Goal: Transaction & Acquisition: Subscribe to service/newsletter

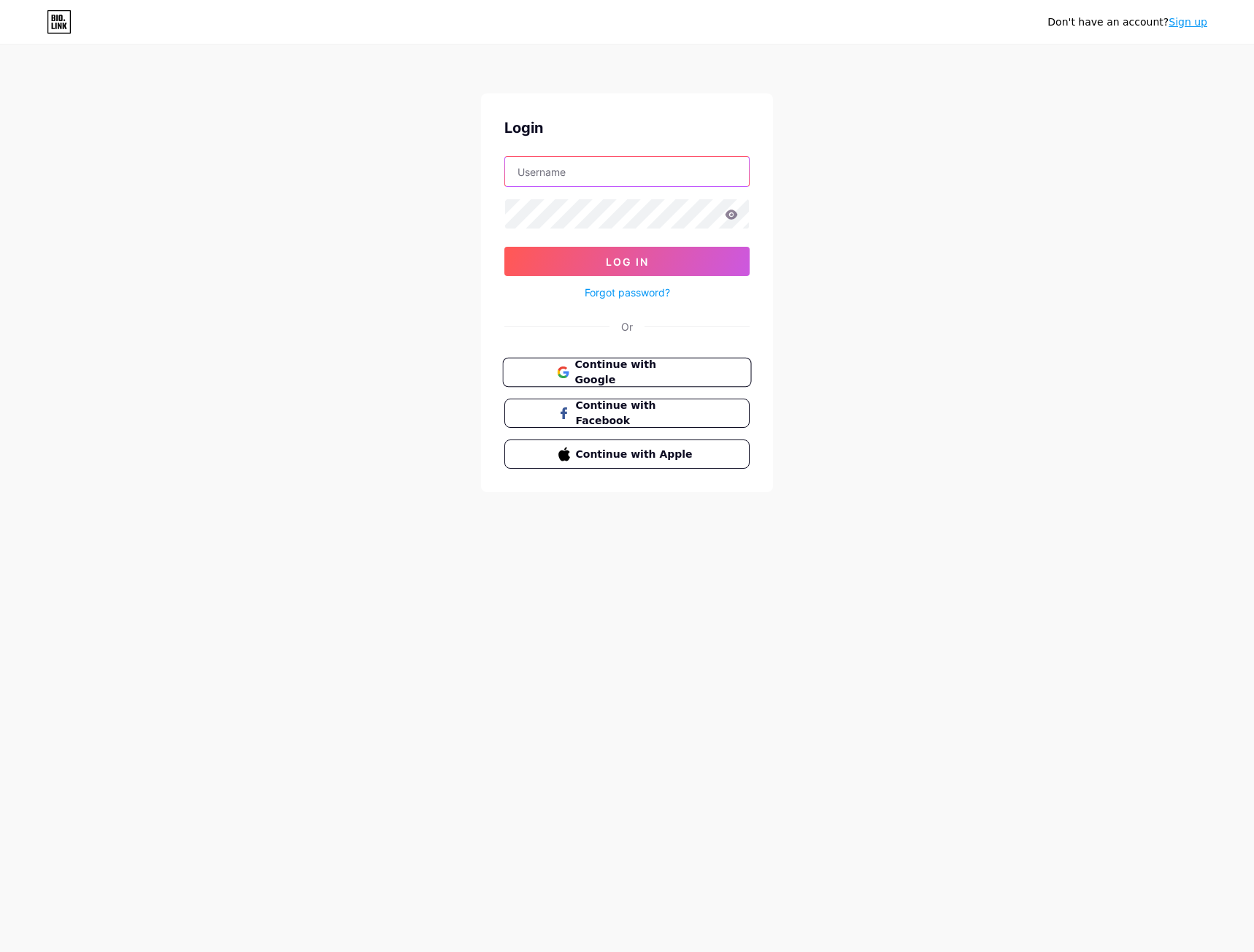
type input "modhello68@gmail.com"
click at [627, 377] on span "Continue with Google" at bounding box center [636, 372] width 122 height 31
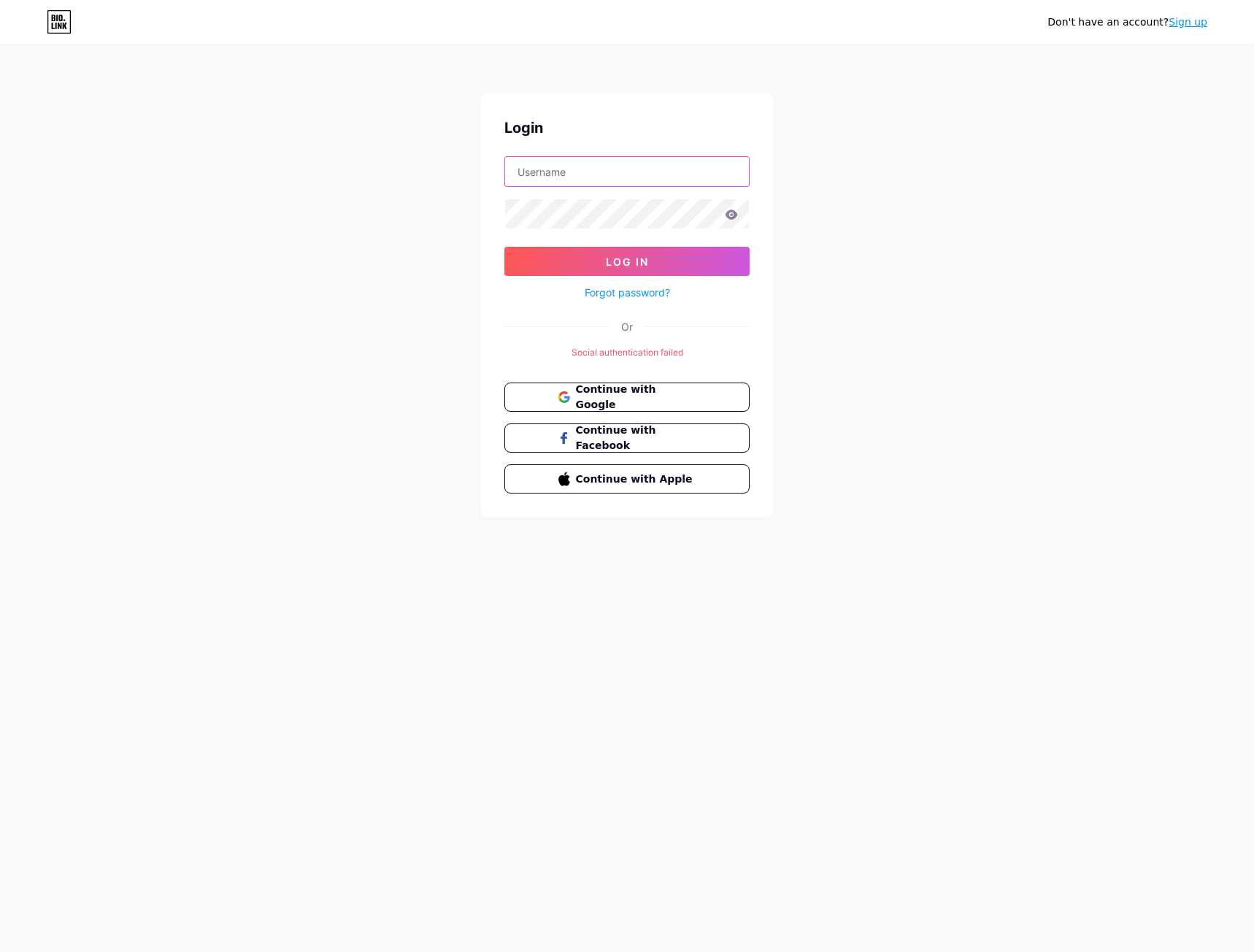
type input "[EMAIL_ADDRESS][DOMAIN_NAME]"
click at [1205, 26] on link "Sign up" at bounding box center [1187, 21] width 39 height 12
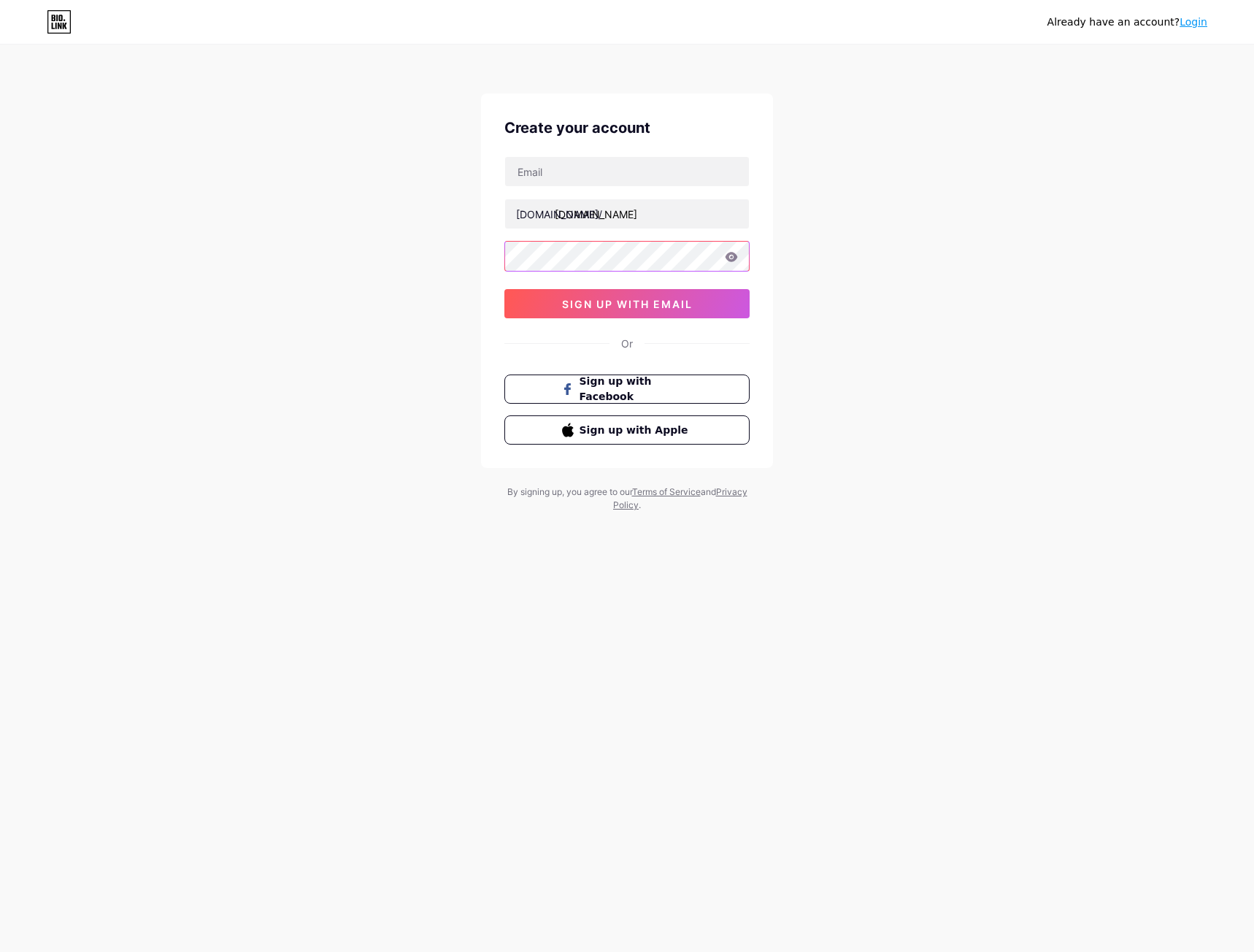
type input "[EMAIL_ADDRESS][DOMAIN_NAME]"
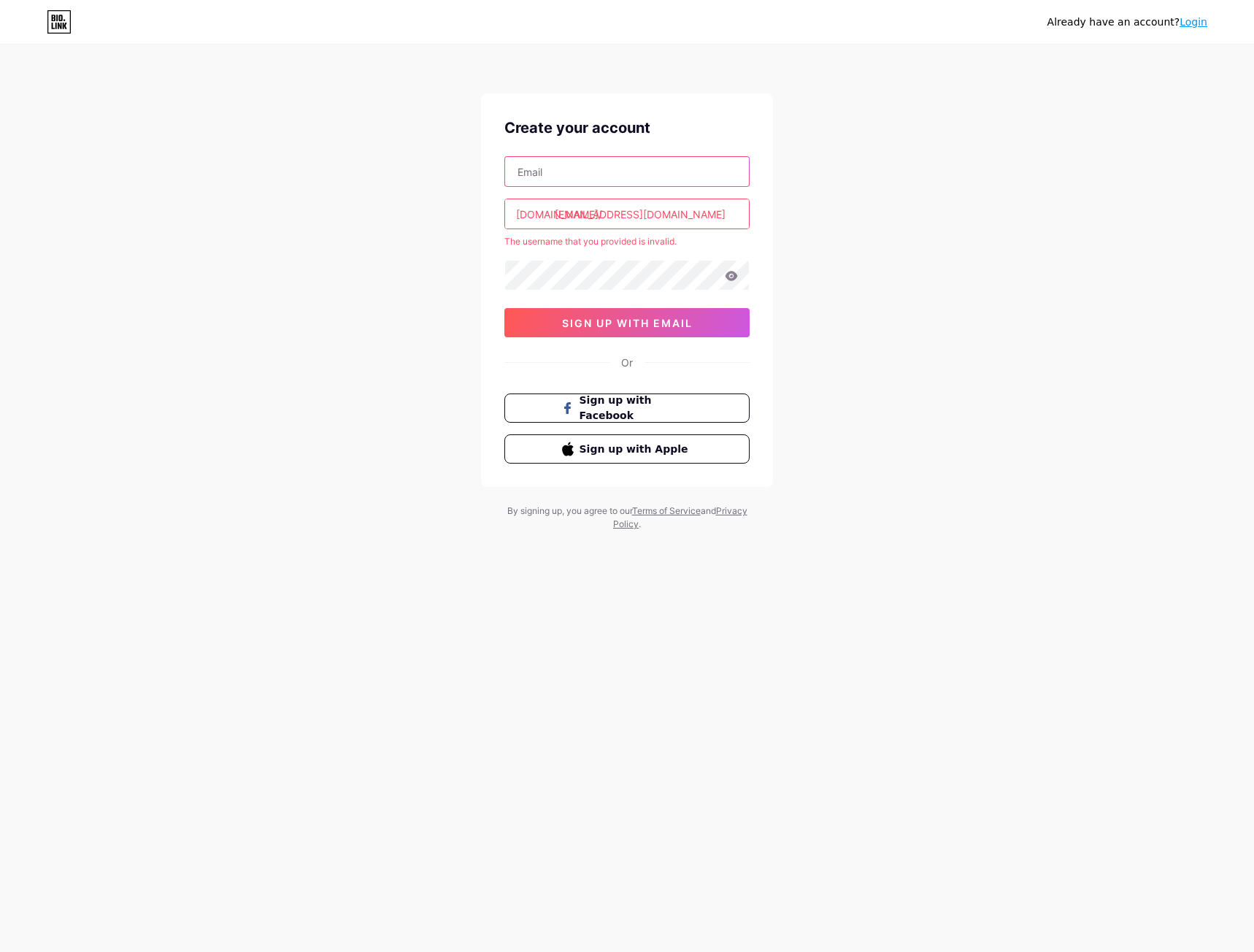
click at [636, 176] on input "text" at bounding box center [627, 171] width 244 height 29
click at [639, 184] on input "text" at bounding box center [627, 171] width 244 height 29
paste input "[EMAIL_ADDRESS][DOMAIN_NAME]"
type input "[EMAIL_ADDRESS][DOMAIN_NAME]"
click at [867, 223] on div "Already have an account? Login Create your account [EMAIL_ADDRESS][DOMAIN_NAME]…" at bounding box center [627, 288] width 1254 height 577
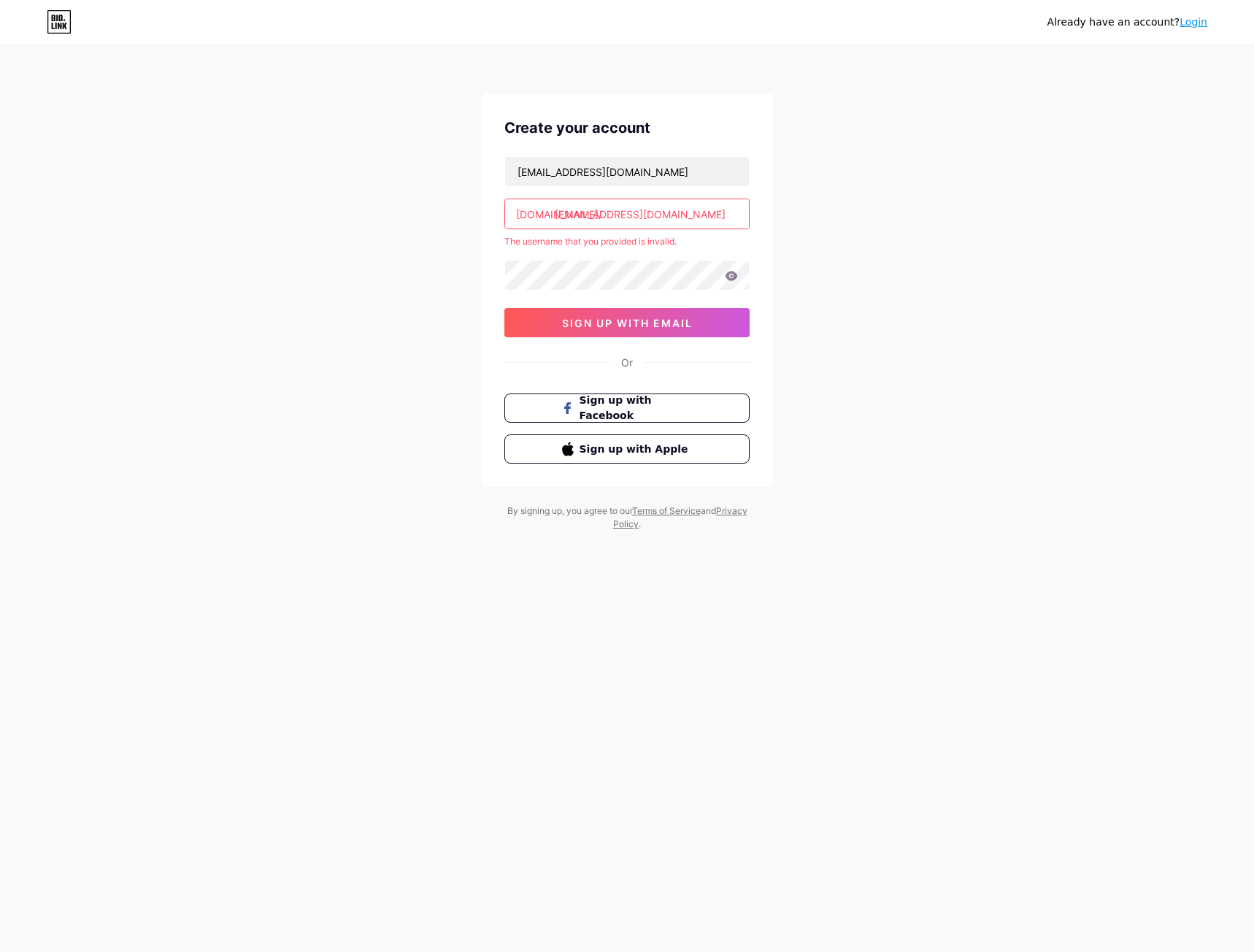
click at [709, 217] on input "[EMAIL_ADDRESS][DOMAIN_NAME]" at bounding box center [627, 213] width 244 height 29
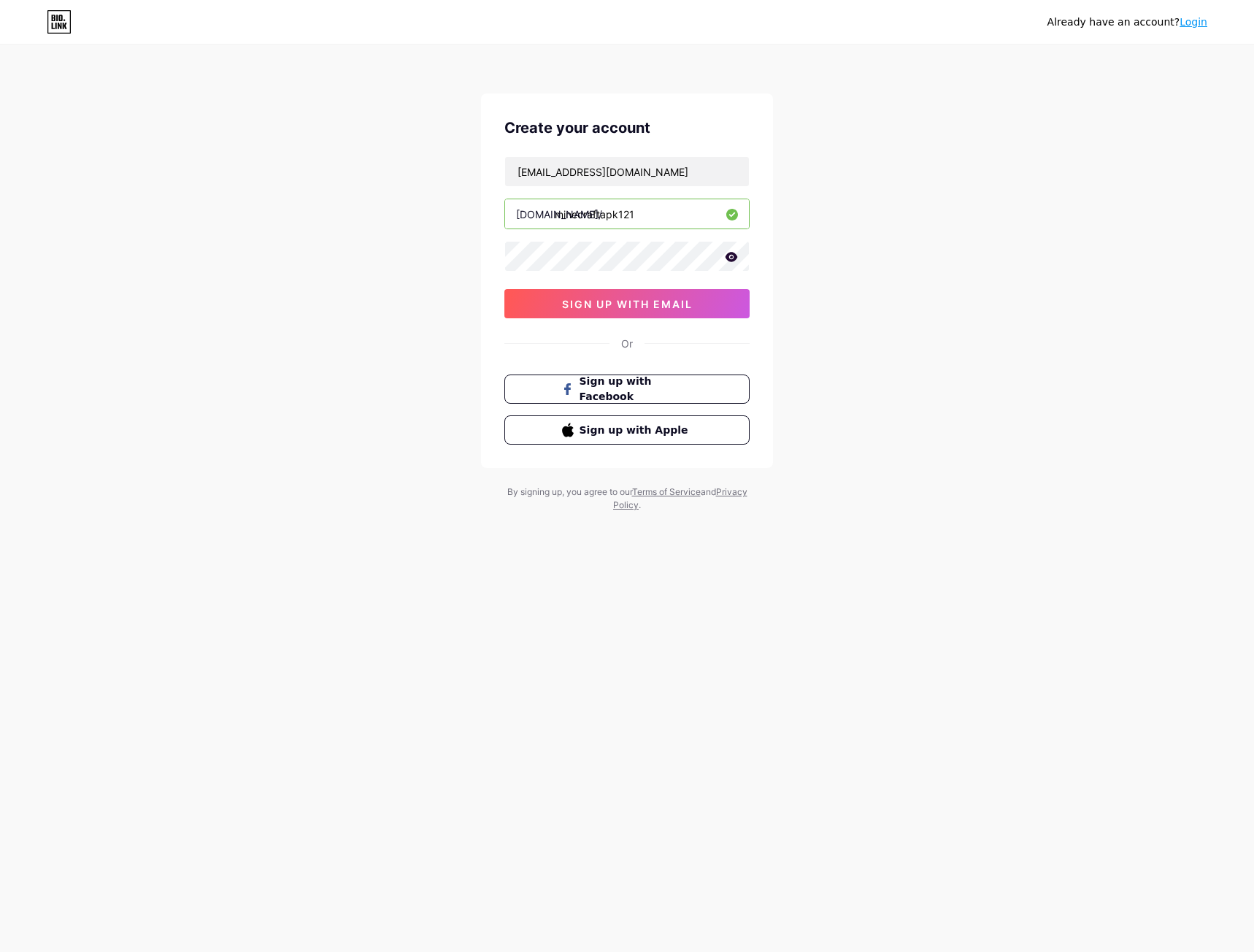
type input "minecraftapk121"
click at [732, 261] on icon at bounding box center [731, 257] width 12 height 10
click at [956, 309] on div "Already have an account? Login Create your account [EMAIL_ADDRESS][DOMAIN_NAME]…" at bounding box center [627, 279] width 1254 height 558
click at [677, 310] on span "sign up with email" at bounding box center [627, 304] width 131 height 12
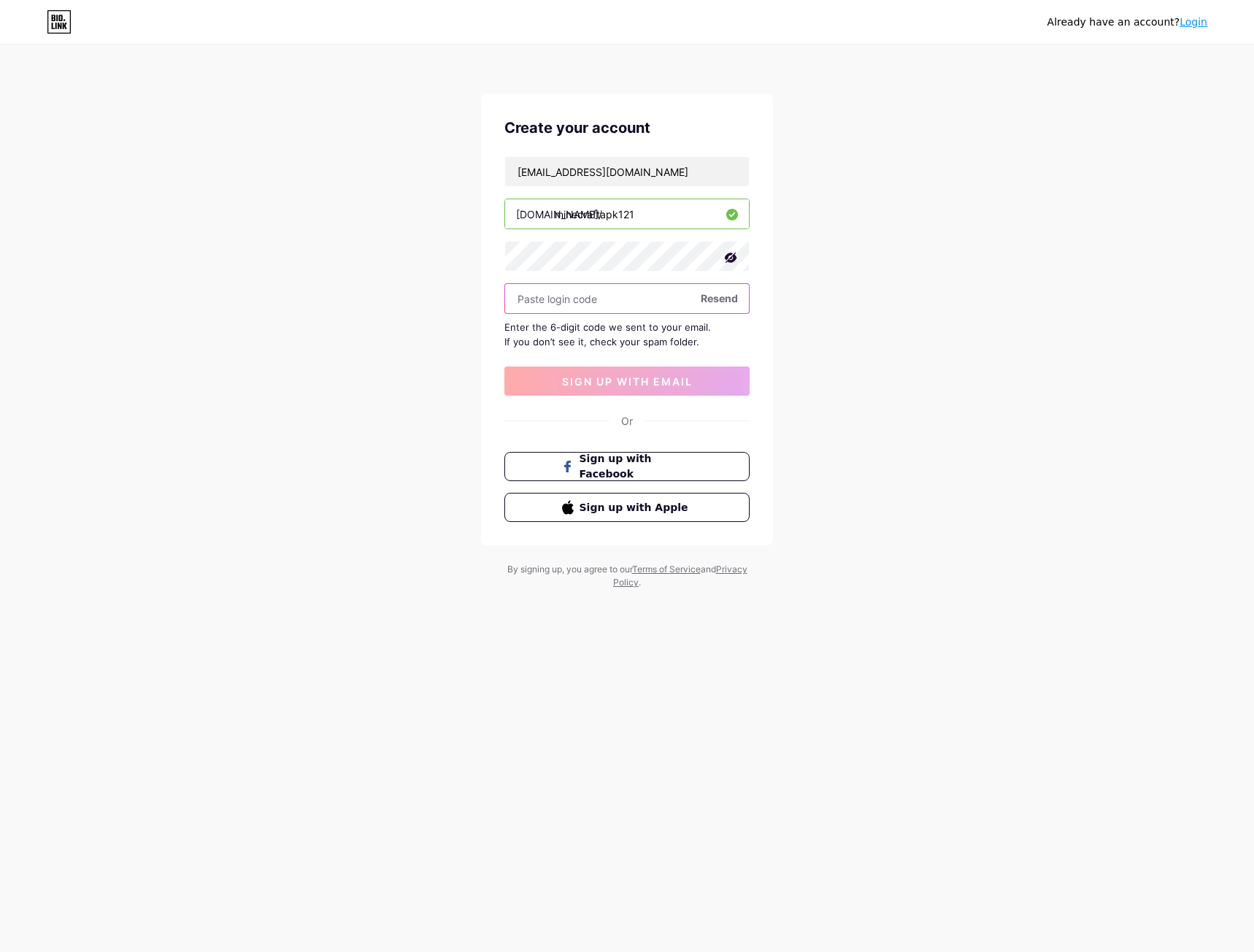
paste input "646767"
type input "646767"
click at [568, 385] on span "sign up with email" at bounding box center [627, 381] width 131 height 12
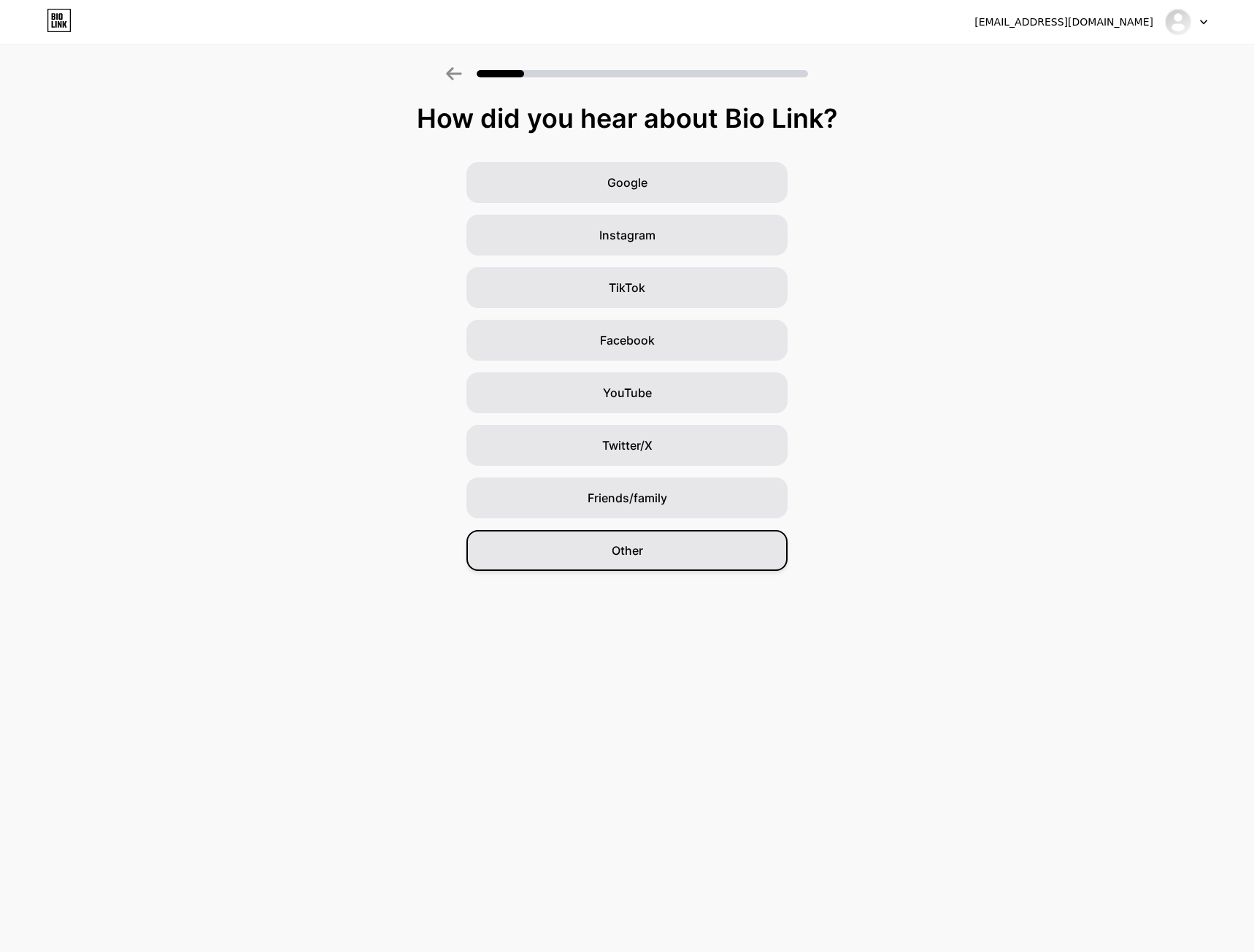
click at [667, 559] on div "Other" at bounding box center [627, 550] width 321 height 41
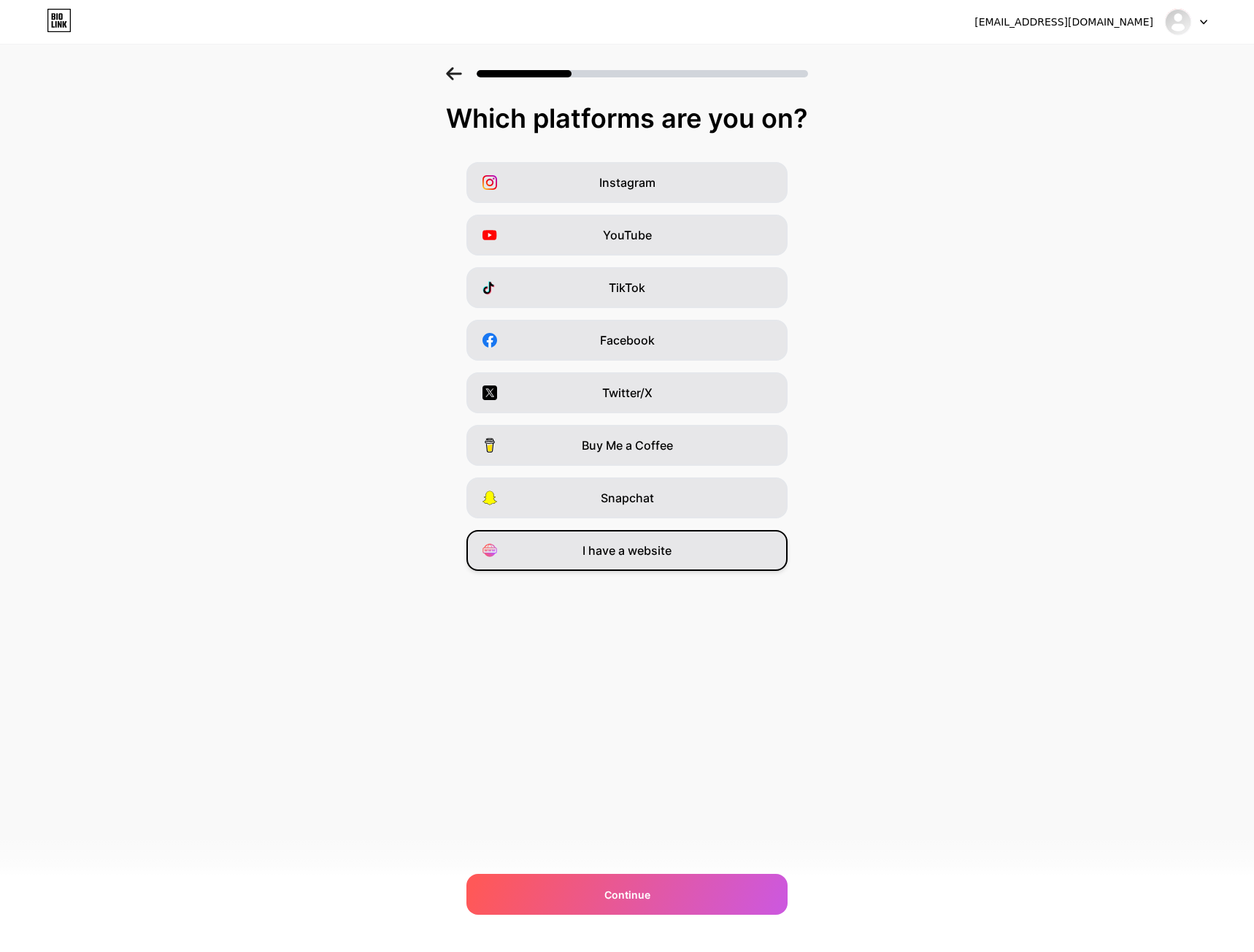
click at [632, 554] on span "I have a website" at bounding box center [627, 550] width 89 height 17
click at [600, 894] on div "Continue" at bounding box center [627, 894] width 321 height 41
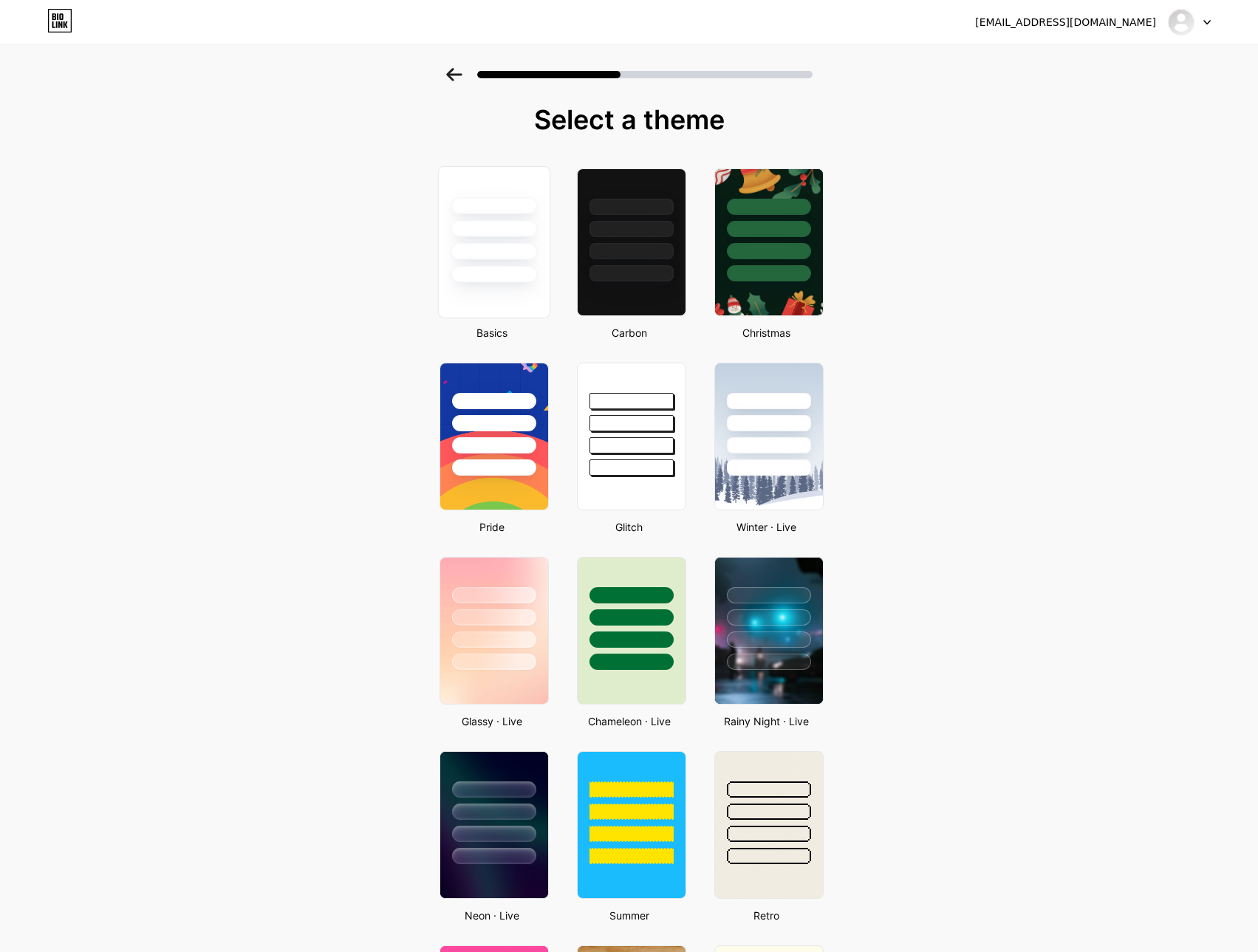
click at [510, 306] on div at bounding box center [494, 242] width 113 height 153
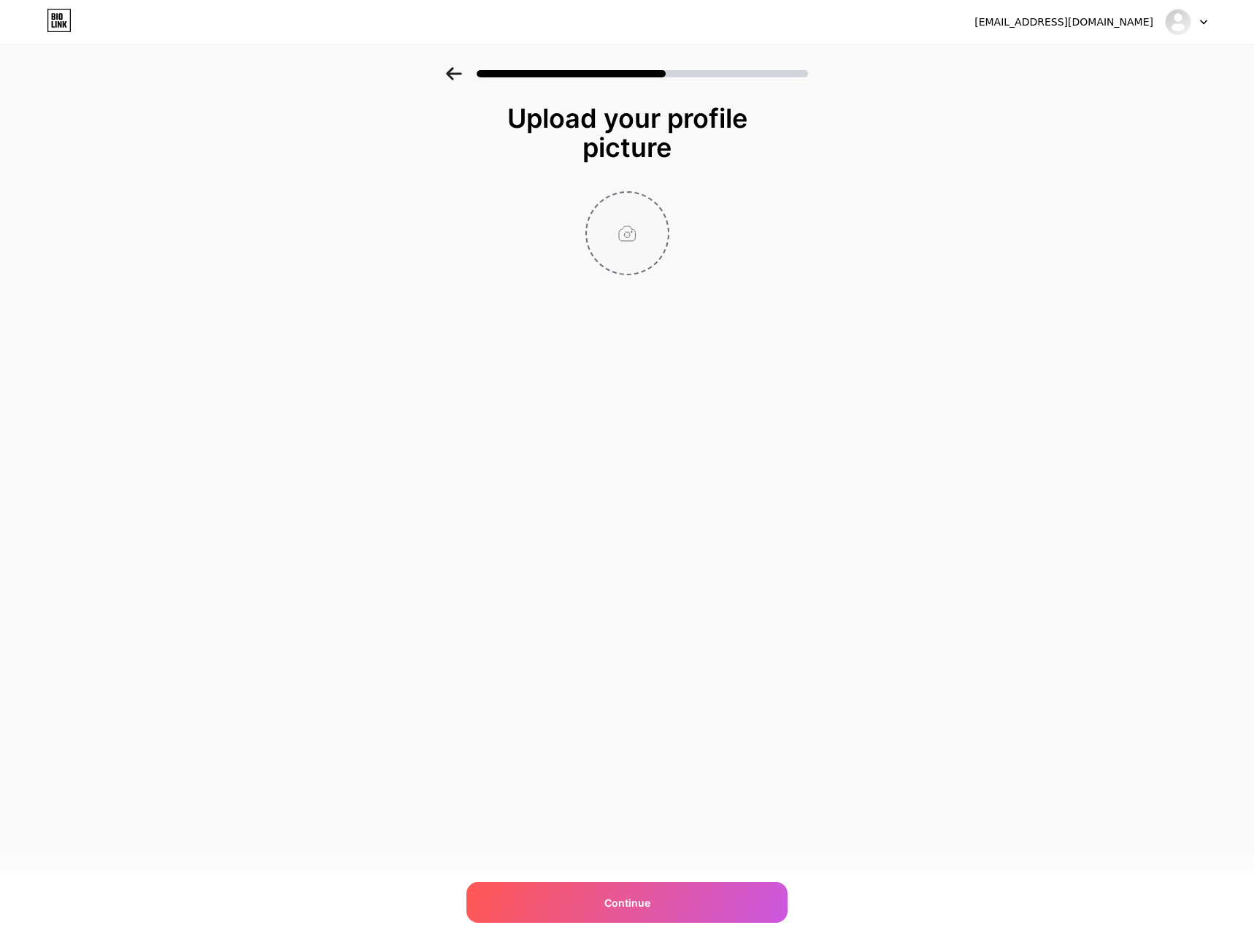
click at [629, 231] on input "file" at bounding box center [627, 233] width 81 height 81
type input "C:\fakepath\minecraft-logo.jpg"
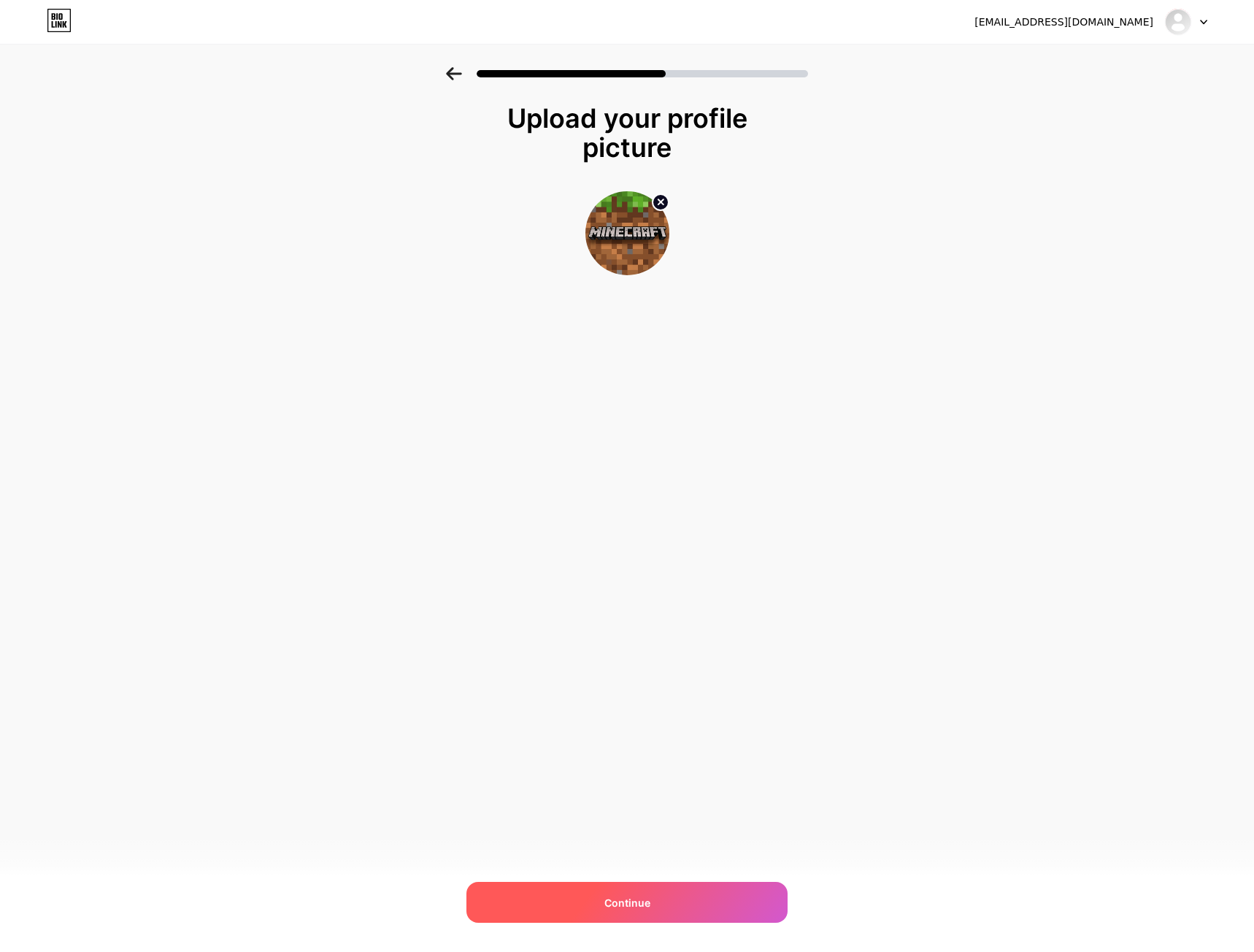
click at [578, 890] on div "Continue" at bounding box center [627, 903] width 321 height 41
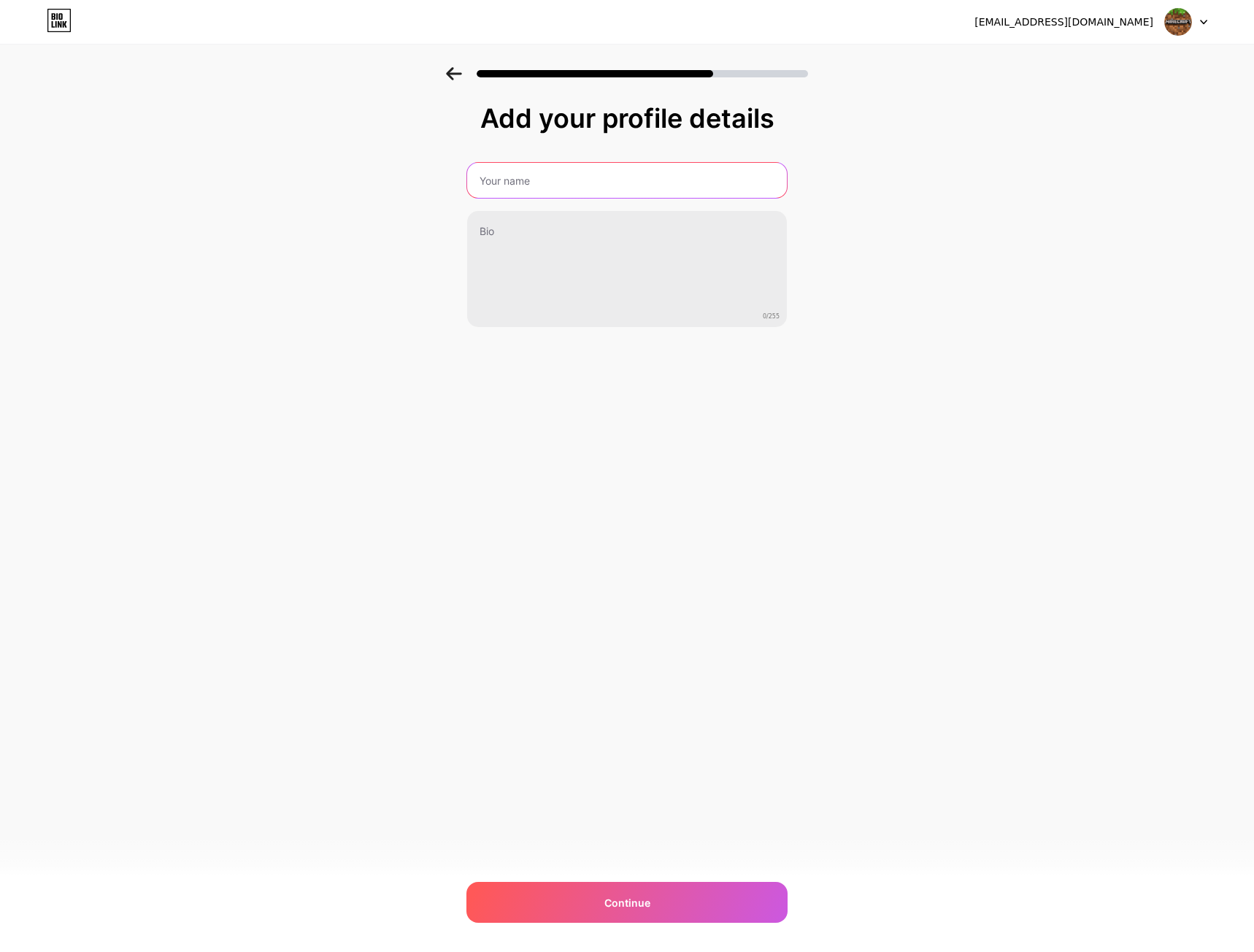
click at [562, 190] on input "text" at bounding box center [627, 180] width 319 height 35
paste input "Minecraft APK Descargar v1.21.120.20"
drag, startPoint x: 626, startPoint y: 180, endPoint x: 860, endPoint y: 193, distance: 234.4
click at [860, 193] on div "Add your profile details Minecraft APK Descargar v1.21.120.20 0/255 Continue Er…" at bounding box center [627, 234] width 1254 height 334
type input "Minecraft APK Descargar v1.21"
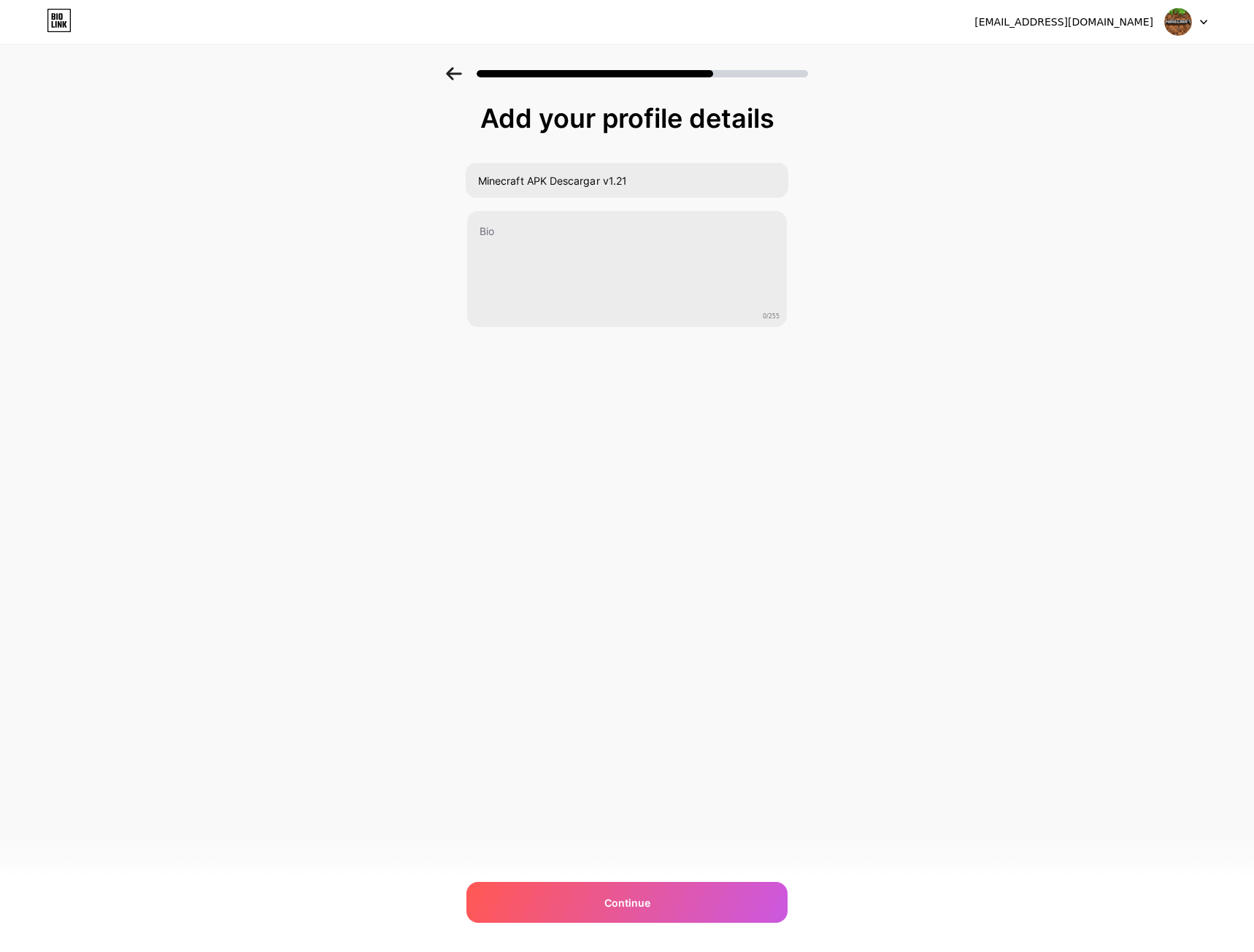
click at [678, 485] on div "[EMAIL_ADDRESS][DOMAIN_NAME] Logout Link Copied Add your profile details Minecr…" at bounding box center [627, 476] width 1254 height 952
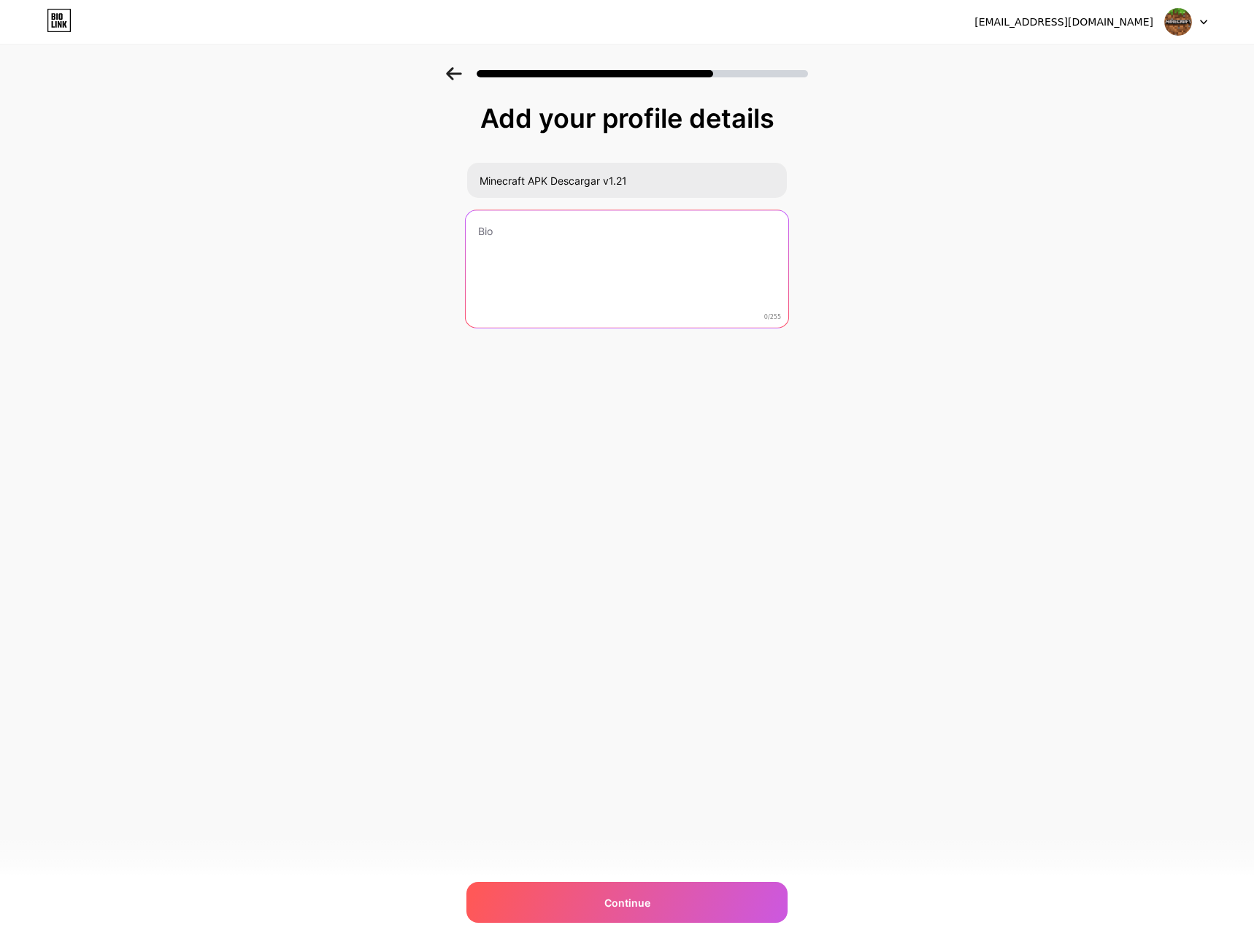
click at [549, 231] on textarea at bounding box center [627, 269] width 323 height 119
paste textarea "¿Estás listo para llevar el increíble universo de Minecraft a todas partes cont…"
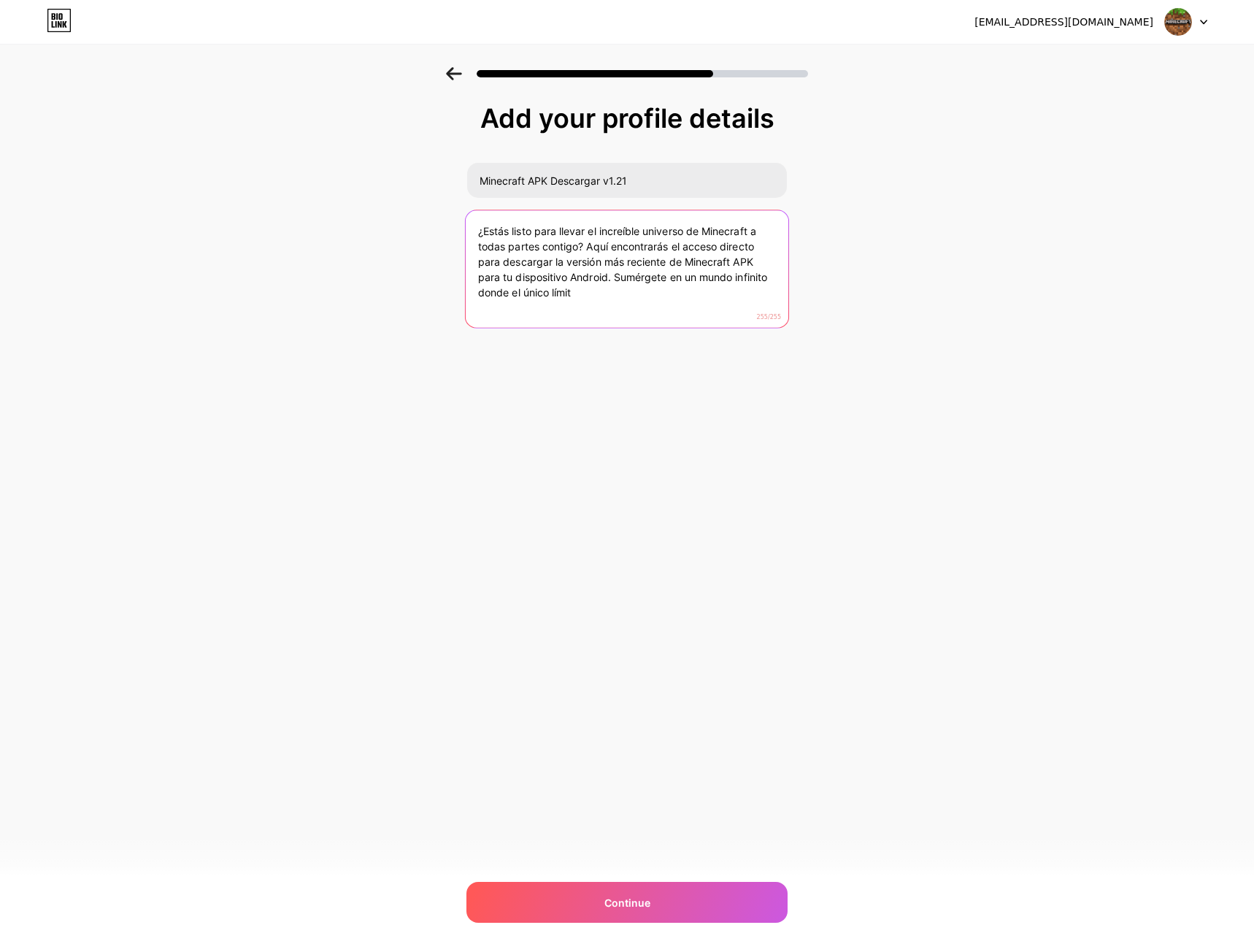
click at [557, 280] on textarea "¿Estás listo para llevar el increíble universo de Minecraft a todas partes cont…" at bounding box center [627, 269] width 323 height 119
paste textarea "La forma más fácil de instalar Minecraft en tu Android. 📱 Consigue acceso al mo…"
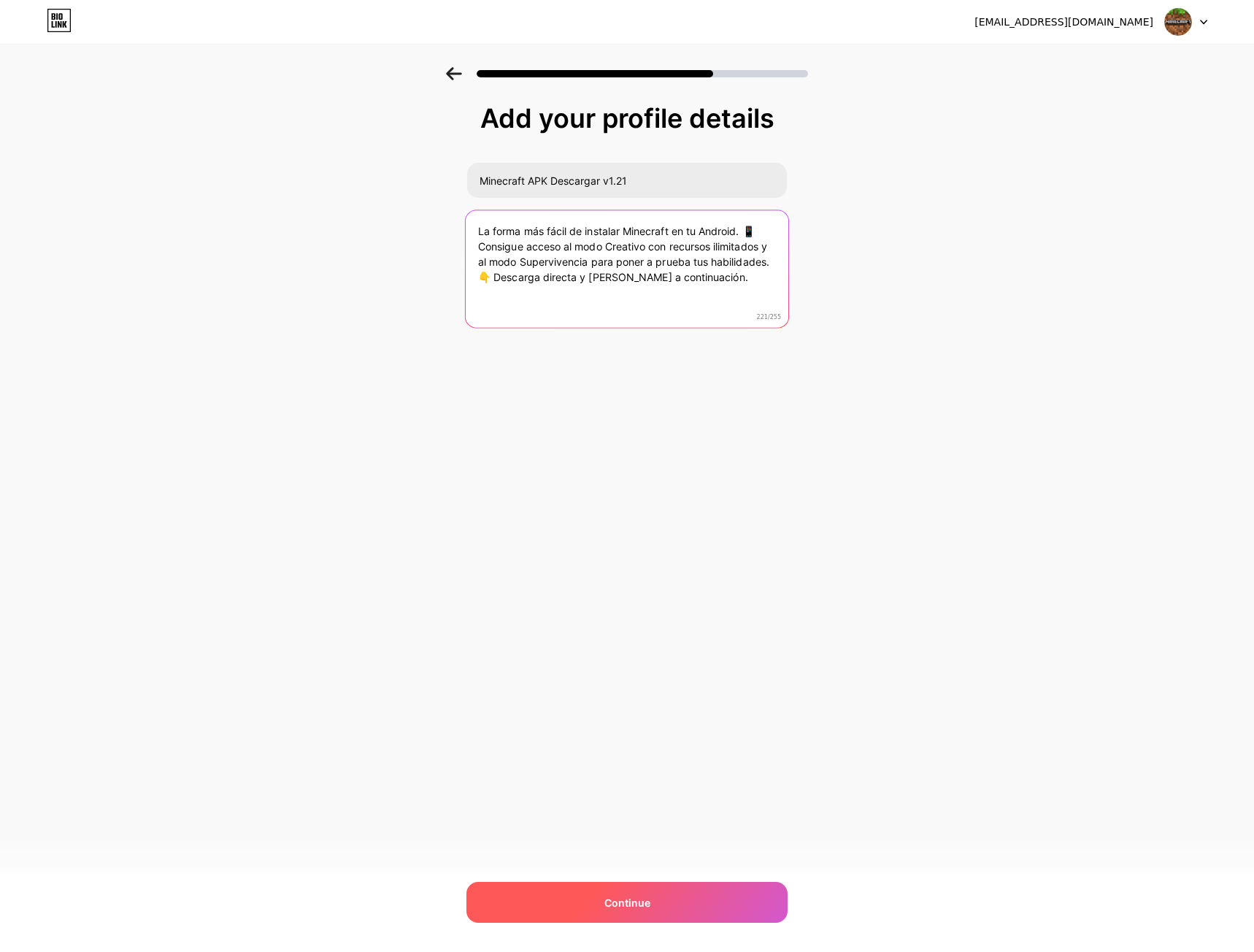
type textarea "La forma más fácil de instalar Minecraft en tu Android. 📱 Consigue acceso al mo…"
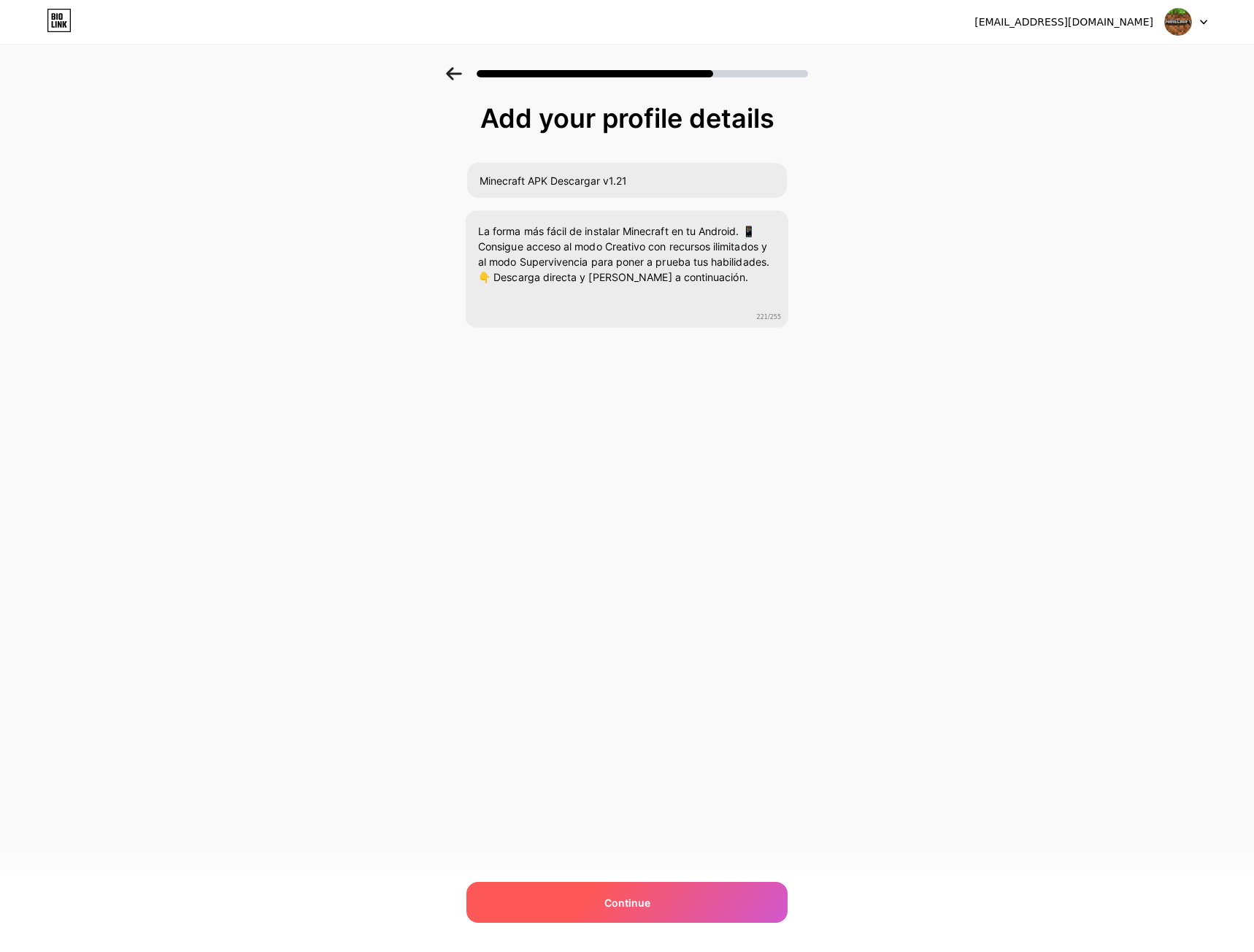
click at [568, 894] on div "Continue" at bounding box center [627, 903] width 321 height 41
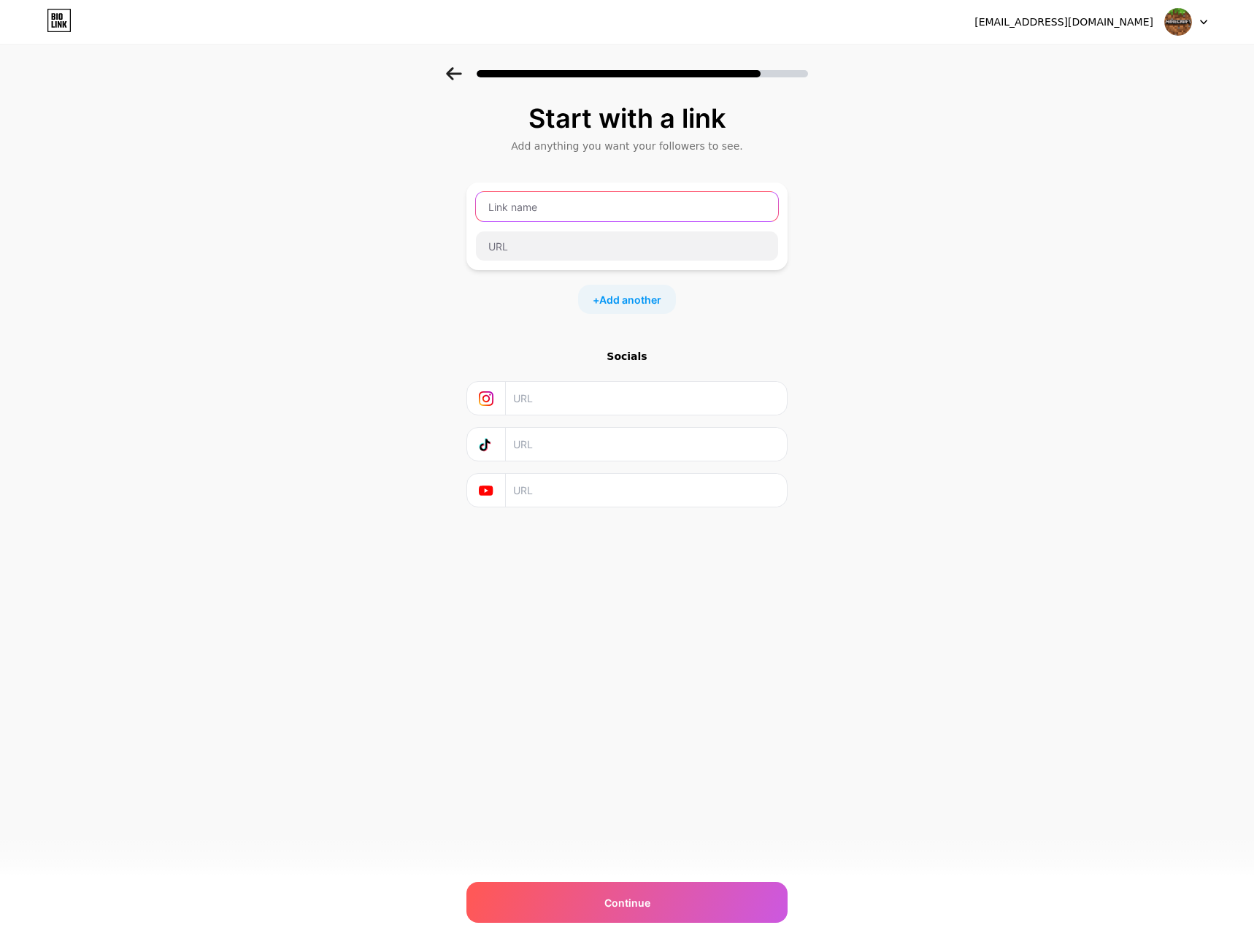
click at [582, 214] on input "text" at bounding box center [627, 206] width 302 height 29
paste input "Descargar"
type input "Descargar"
click at [654, 259] on input "text" at bounding box center [627, 245] width 302 height 29
paste input "[URL][DOMAIN_NAME]"
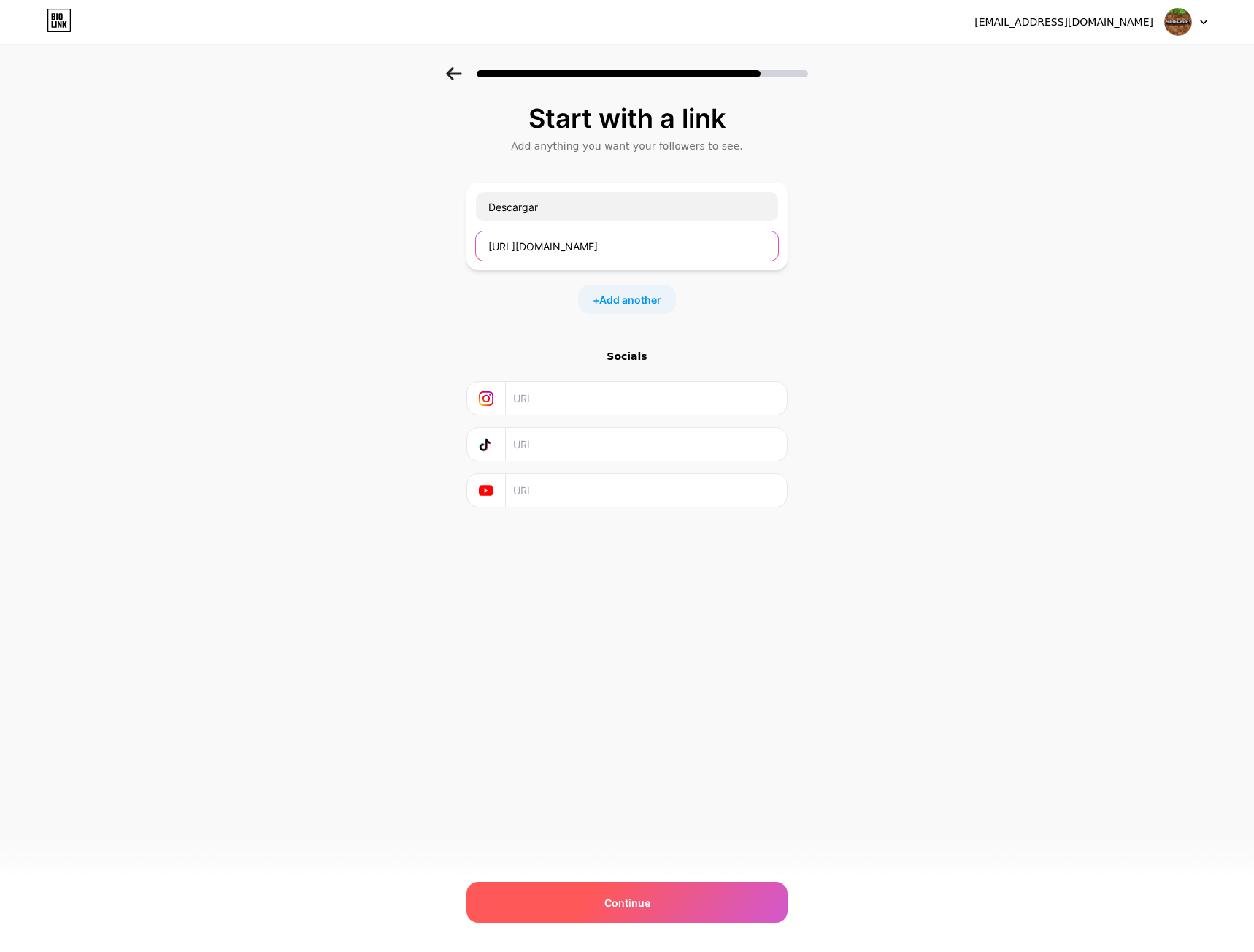
type input "[URL][DOMAIN_NAME]"
click at [645, 909] on span "Continue" at bounding box center [627, 903] width 46 height 16
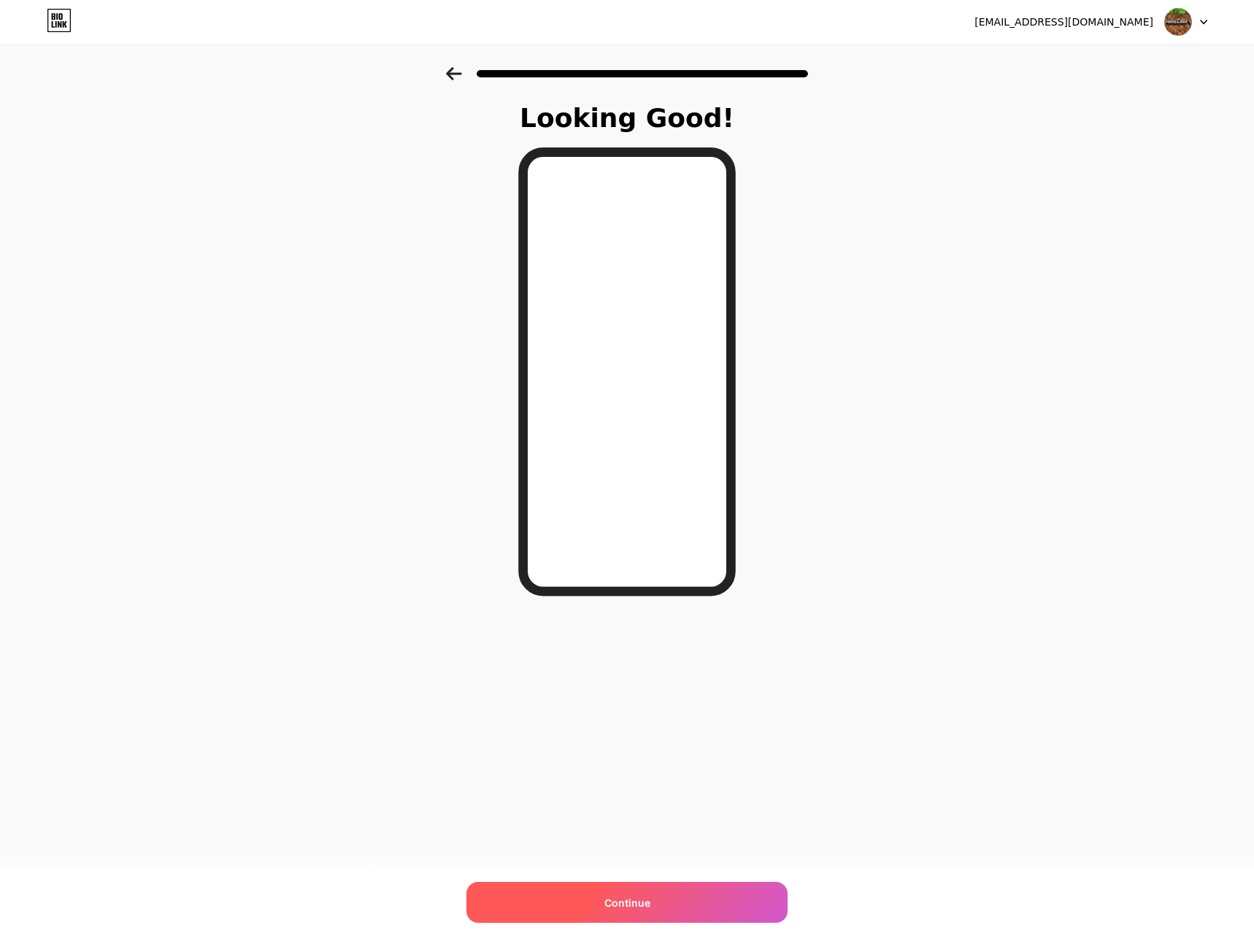
click at [636, 895] on span "Continue" at bounding box center [627, 903] width 46 height 16
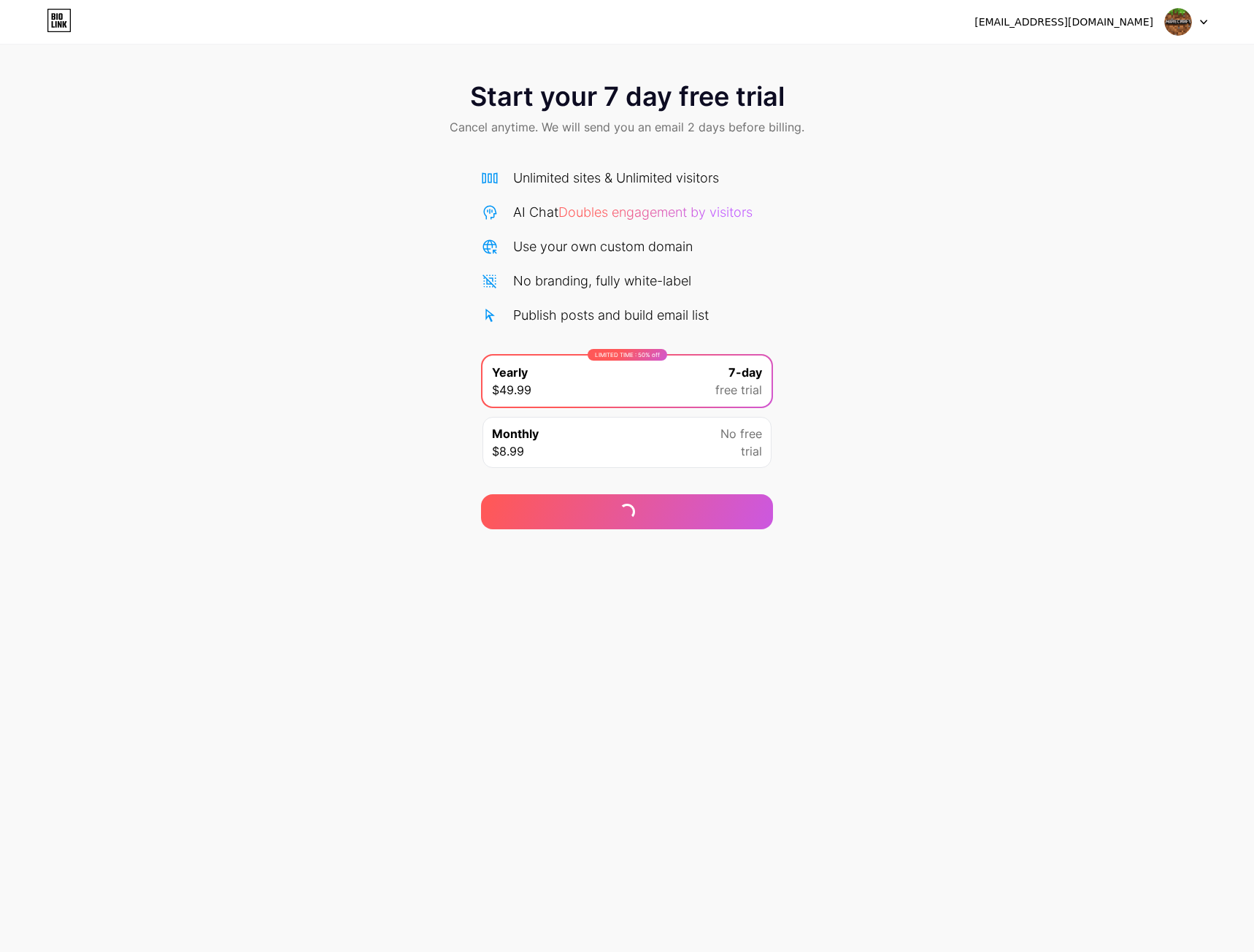
click at [739, 96] on span "Start your 7 day free trial" at bounding box center [627, 96] width 315 height 29
click at [50, 22] on icon at bounding box center [59, 21] width 25 height 23
click at [686, 132] on span "Cancel anytime. We will send you an email 2 days before billing." at bounding box center [627, 127] width 355 height 17
click at [621, 132] on span "Cancel anytime. We will send you an email 2 days before billing." at bounding box center [627, 127] width 355 height 17
click at [905, 316] on div "Start your 7 day free trial Cancel anytime. We will send you an email 2 days be…" at bounding box center [627, 298] width 1254 height 462
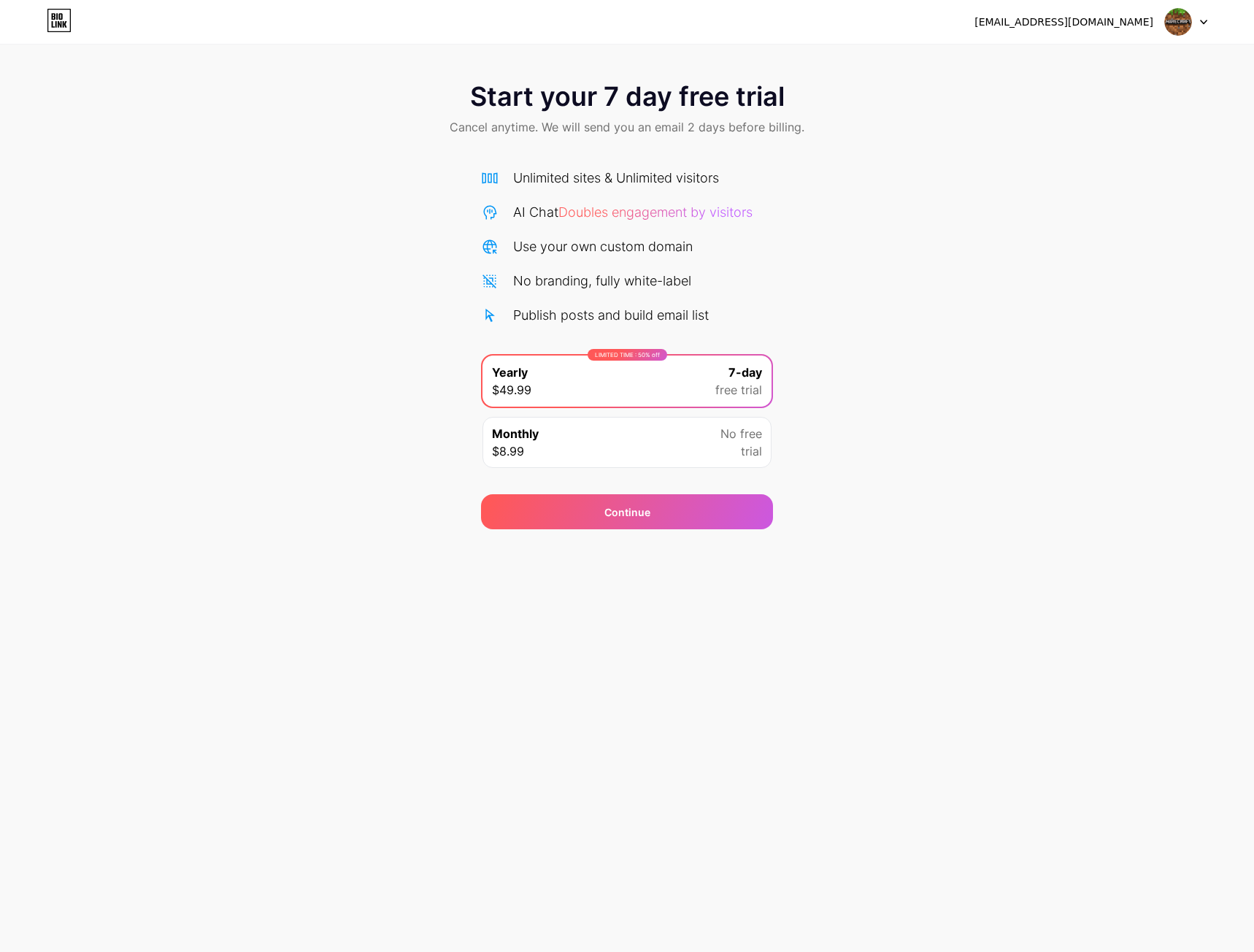
click at [747, 444] on span "trial" at bounding box center [752, 450] width 21 height 17
click at [893, 454] on div "Start your 7 day free trial Cancel anytime. We will send you an email 2 days be…" at bounding box center [627, 298] width 1254 height 462
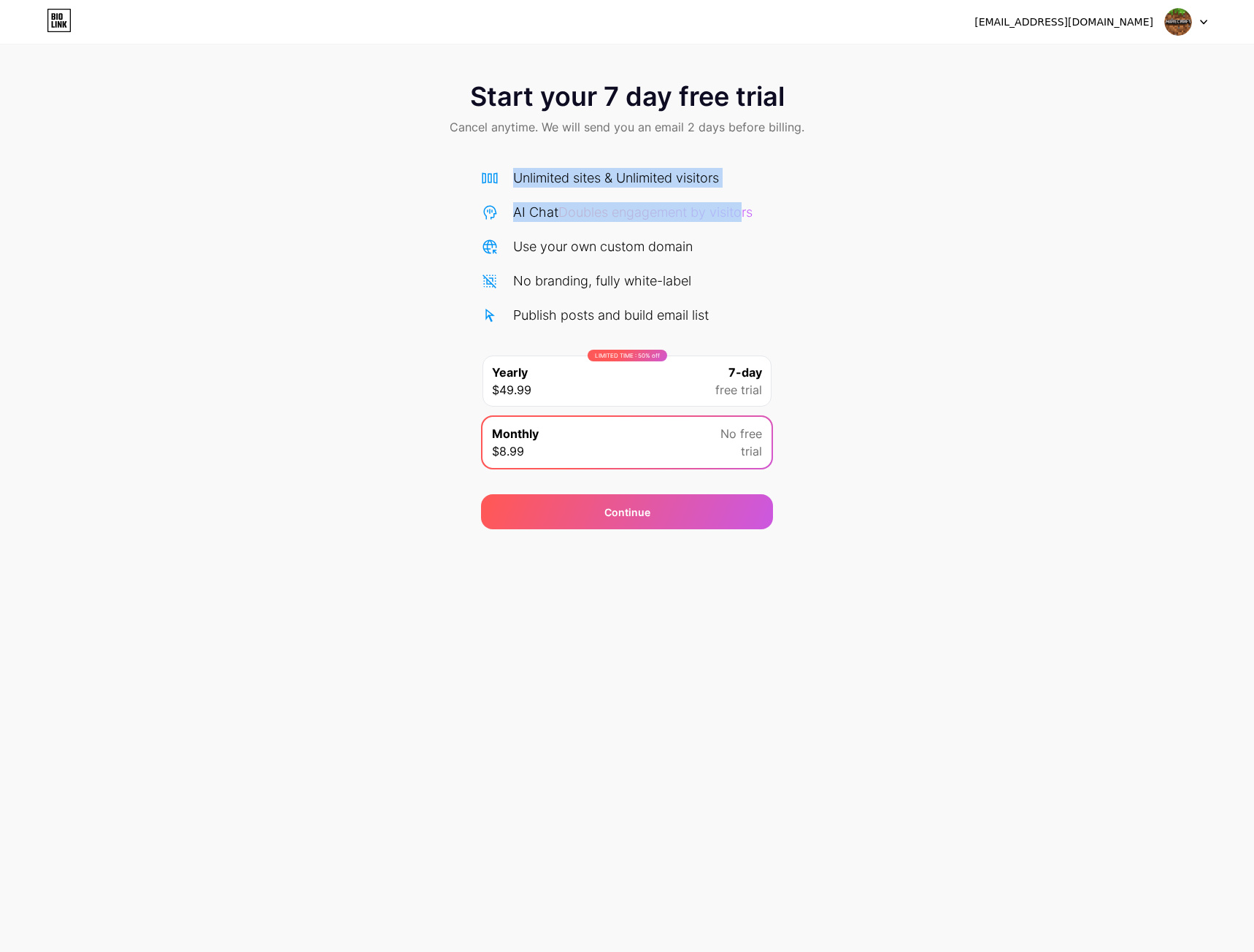
drag, startPoint x: 748, startPoint y: 210, endPoint x: 986, endPoint y: 73, distance: 274.6
click at [911, 94] on div "Start your 7 day free trial Cancel anytime. We will send you an email 2 days be…" at bounding box center [627, 298] width 1254 height 462
click at [1184, 22] on img at bounding box center [1178, 22] width 28 height 28
click at [1091, 30] on div "[EMAIL_ADDRESS][DOMAIN_NAME]" at bounding box center [1090, 22] width 233 height 26
click at [1091, 22] on div "[EMAIL_ADDRESS][DOMAIN_NAME]" at bounding box center [1063, 22] width 179 height 16
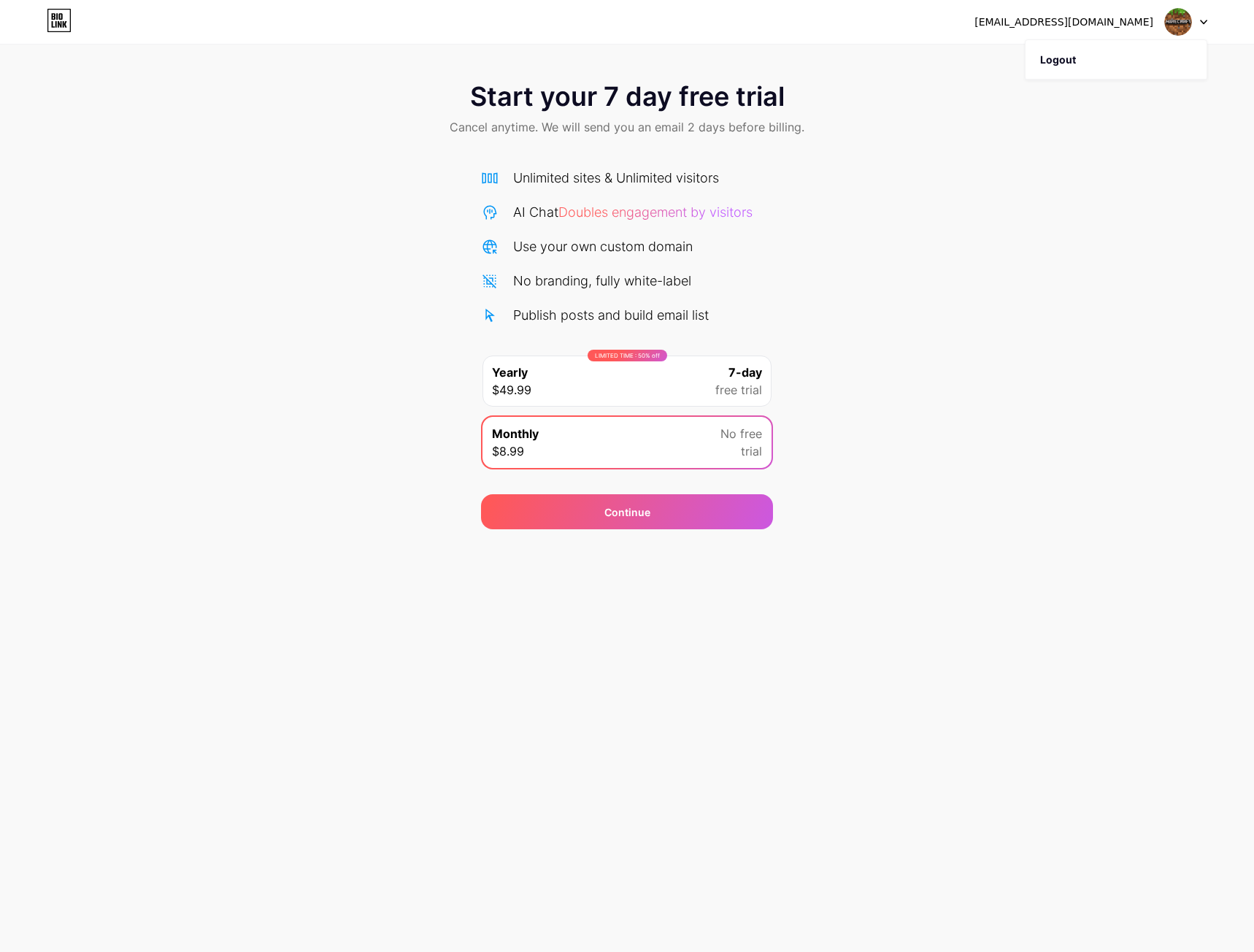
click at [51, 21] on icon at bounding box center [59, 21] width 25 height 23
click at [632, 441] on div "Monthly $8.99 No free trial" at bounding box center [627, 442] width 289 height 51
click at [610, 515] on div "Continue" at bounding box center [627, 511] width 46 height 16
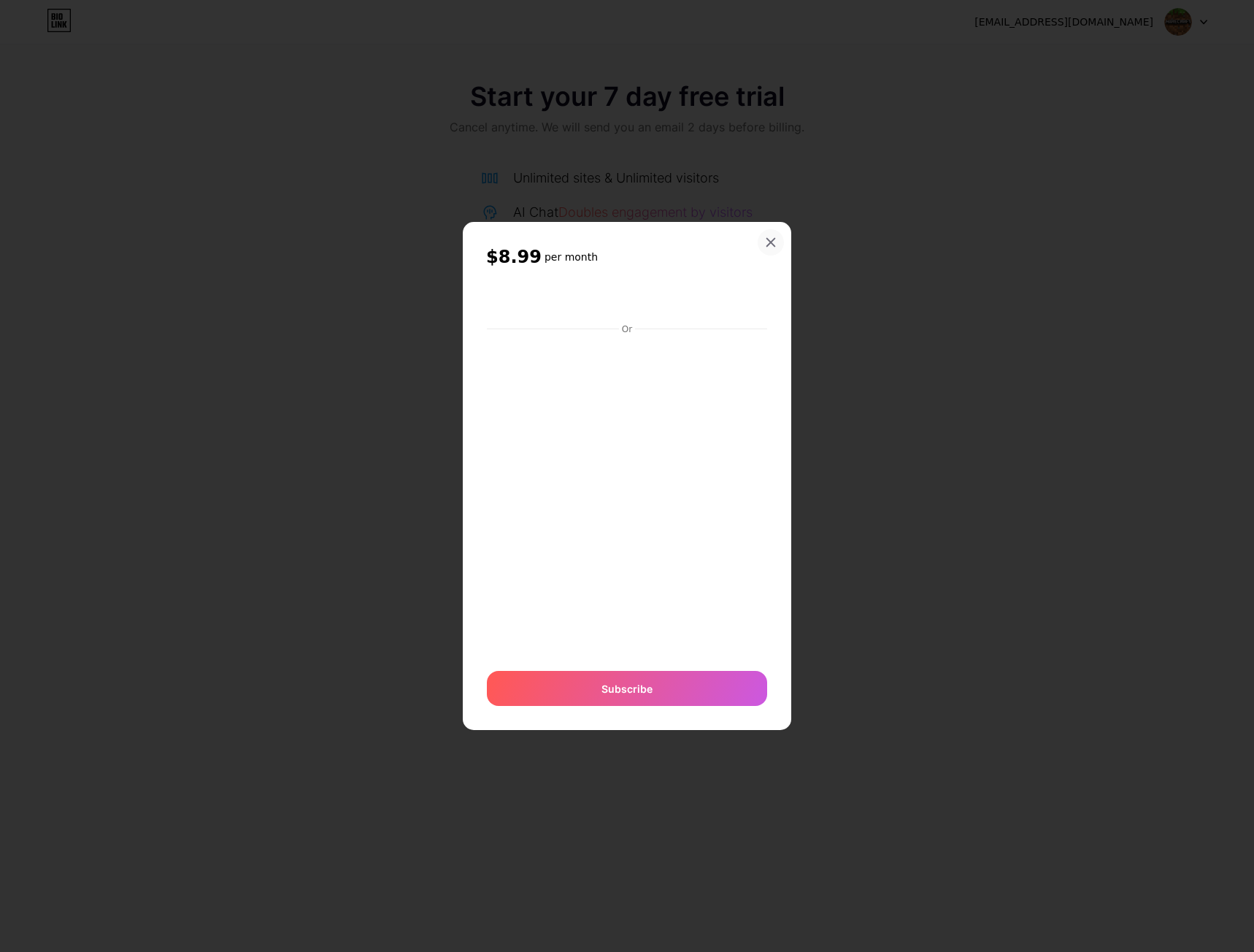
click at [770, 232] on div at bounding box center [771, 242] width 26 height 26
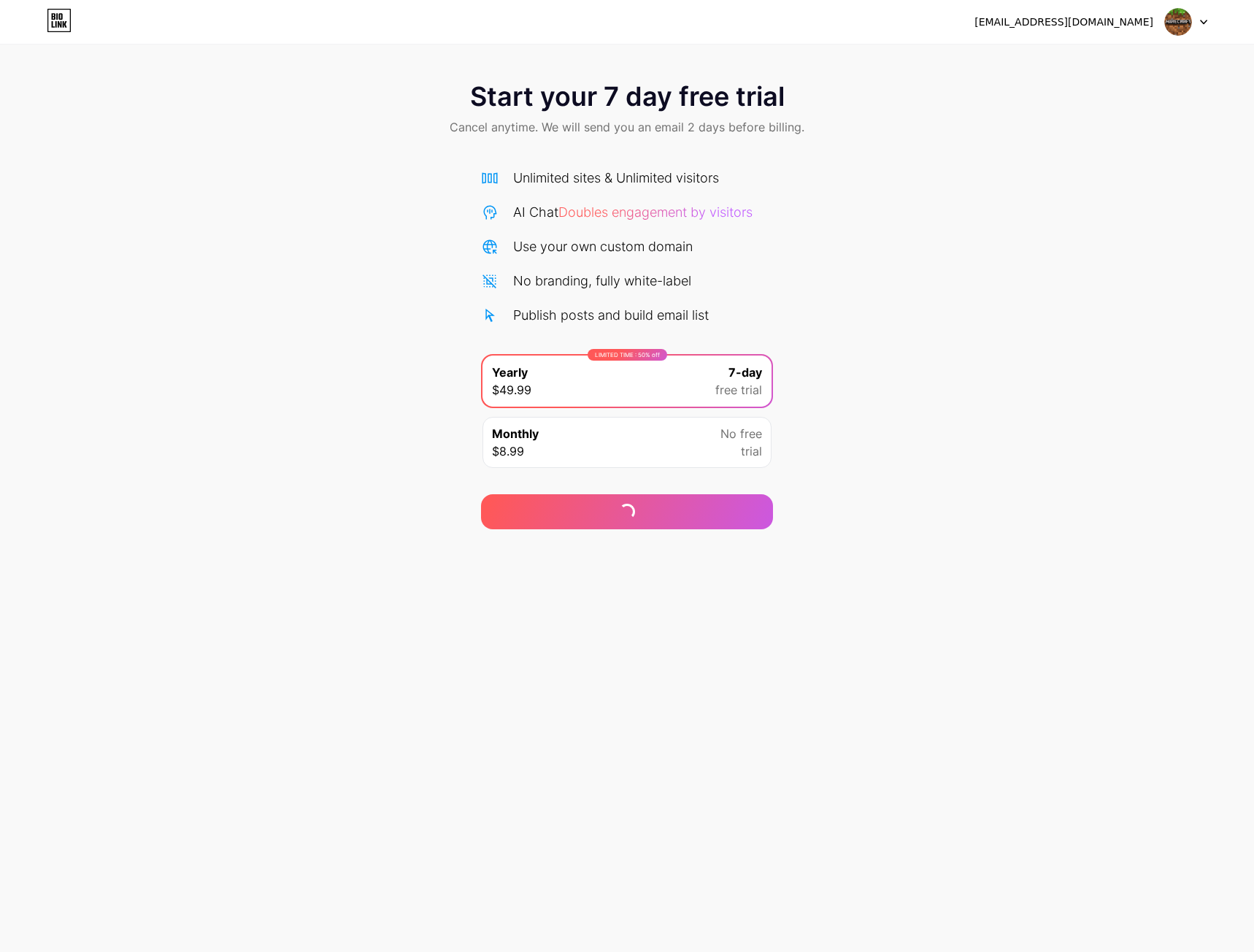
click at [597, 163] on div "Unlimited sites & Unlimited visitors AI Chat Doubles engagement by visitors Use…" at bounding box center [627, 315] width 292 height 324
click at [562, 106] on span "Start your 7 day free trial" at bounding box center [627, 96] width 315 height 29
click at [1165, 26] on div "[EMAIL_ADDRESS][DOMAIN_NAME]" at bounding box center [1090, 22] width 233 height 26
click at [1178, 25] on img at bounding box center [1178, 22] width 28 height 28
click at [1049, 27] on div "[EMAIL_ADDRESS][DOMAIN_NAME]" at bounding box center [1063, 22] width 179 height 16
